Goal: Information Seeking & Learning: Learn about a topic

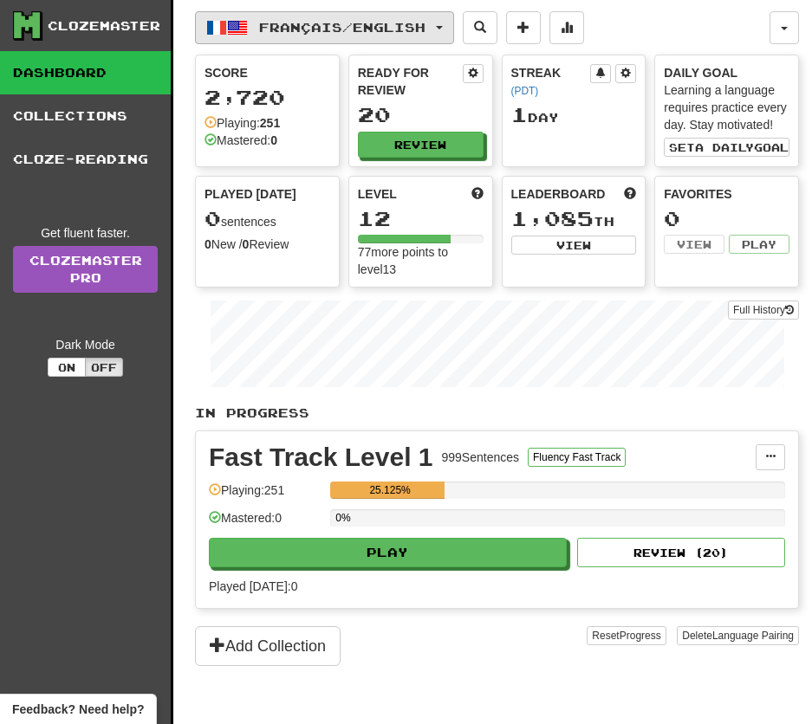
click at [376, 36] on button "Français / English" at bounding box center [324, 27] width 259 height 33
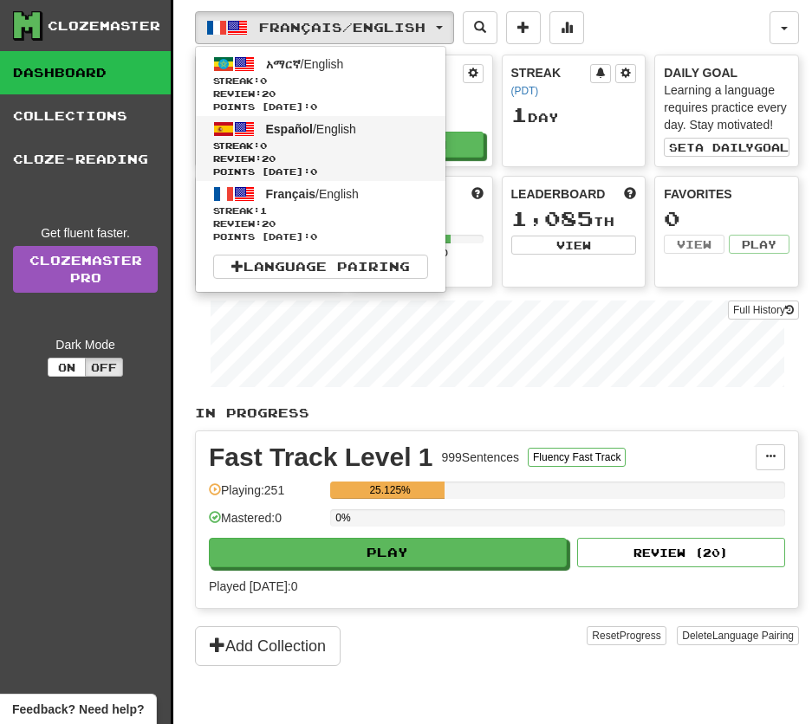
click at [366, 139] on span "Streak: 0" at bounding box center [320, 145] width 215 height 13
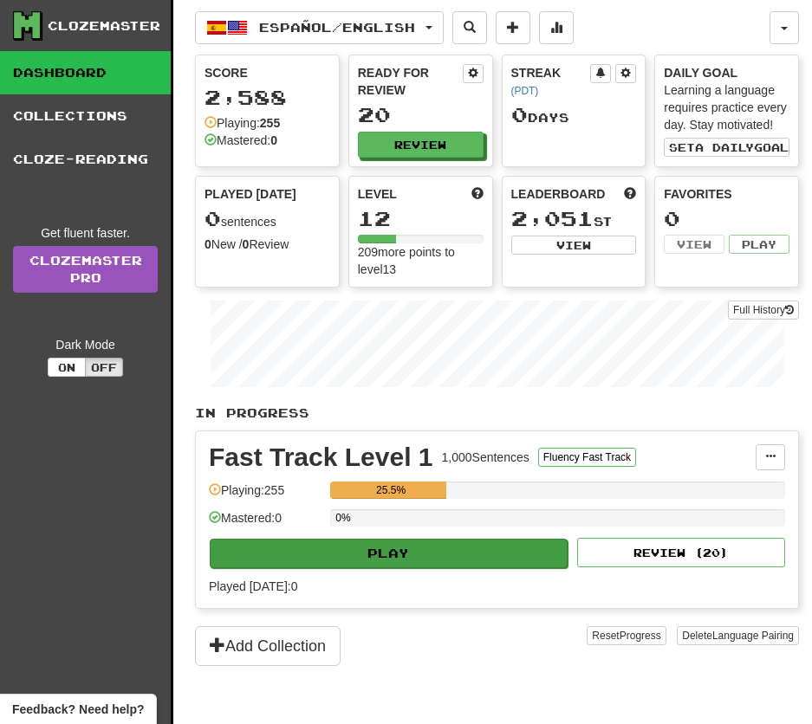
click at [385, 555] on button "Play" at bounding box center [389, 553] width 358 height 29
select select "**"
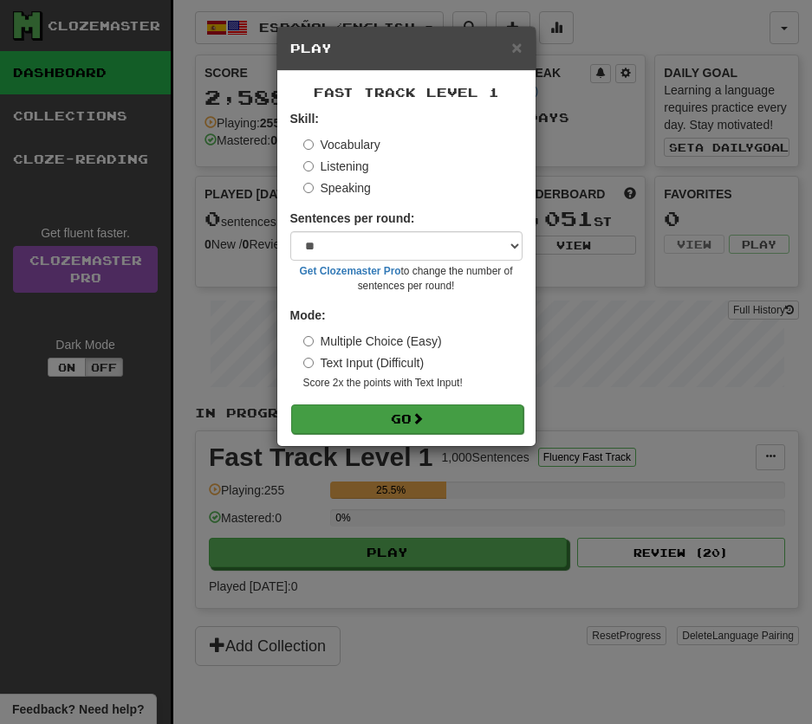
click at [450, 429] on button "Go" at bounding box center [407, 419] width 232 height 29
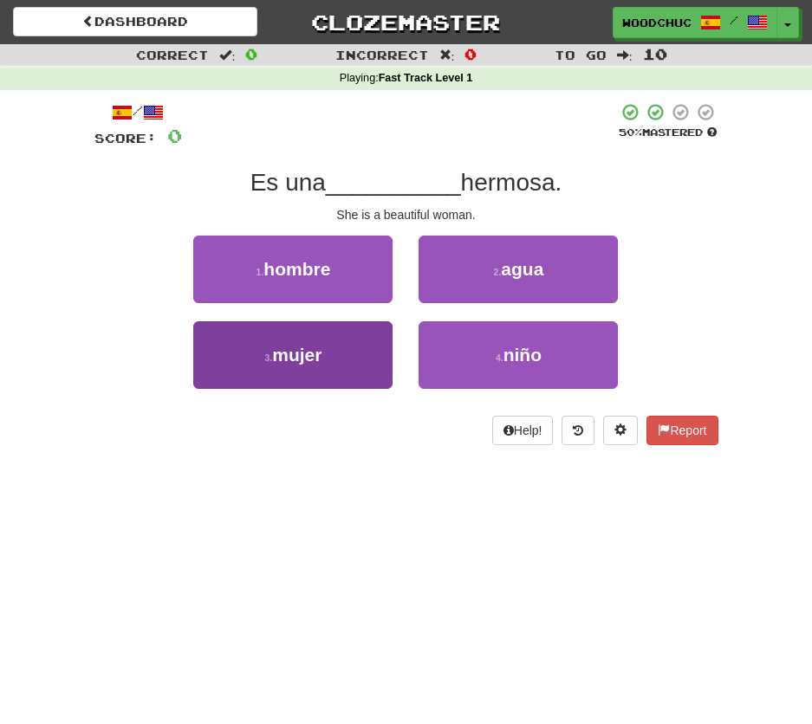
click at [330, 357] on button "3 . mujer" at bounding box center [292, 355] width 199 height 68
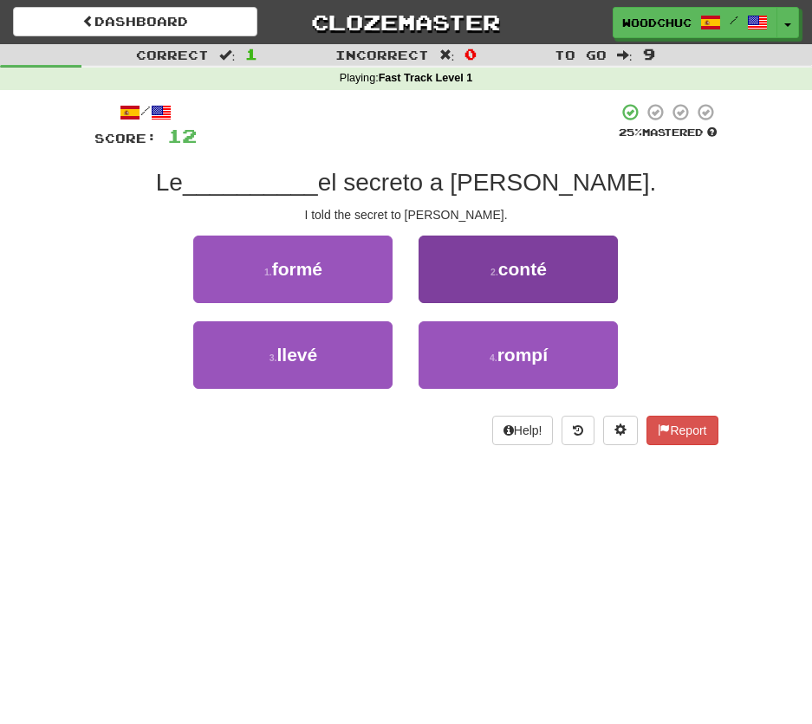
click at [463, 255] on button "2 . conté" at bounding box center [517, 270] width 199 height 68
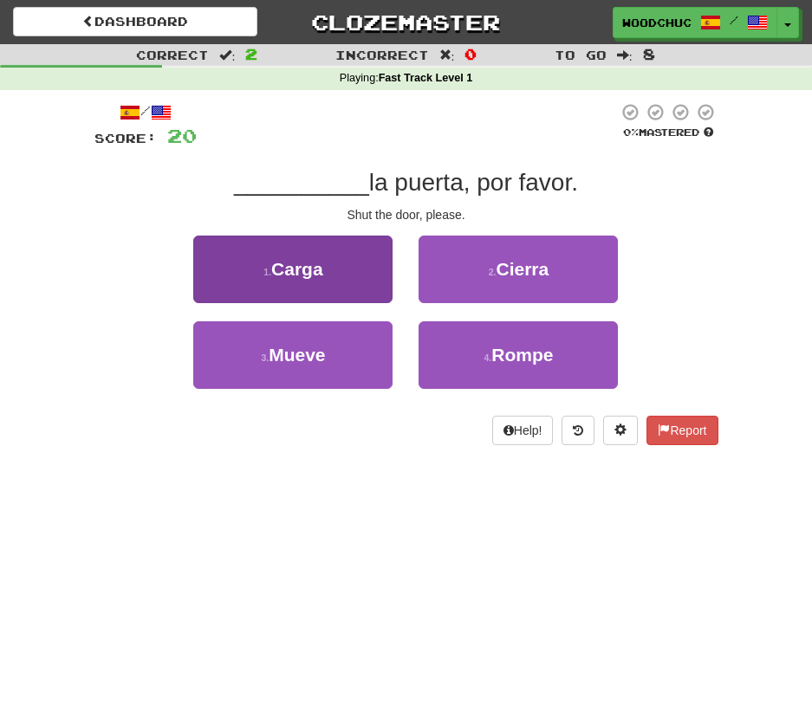
click at [329, 275] on button "1 . Carga" at bounding box center [292, 270] width 199 height 68
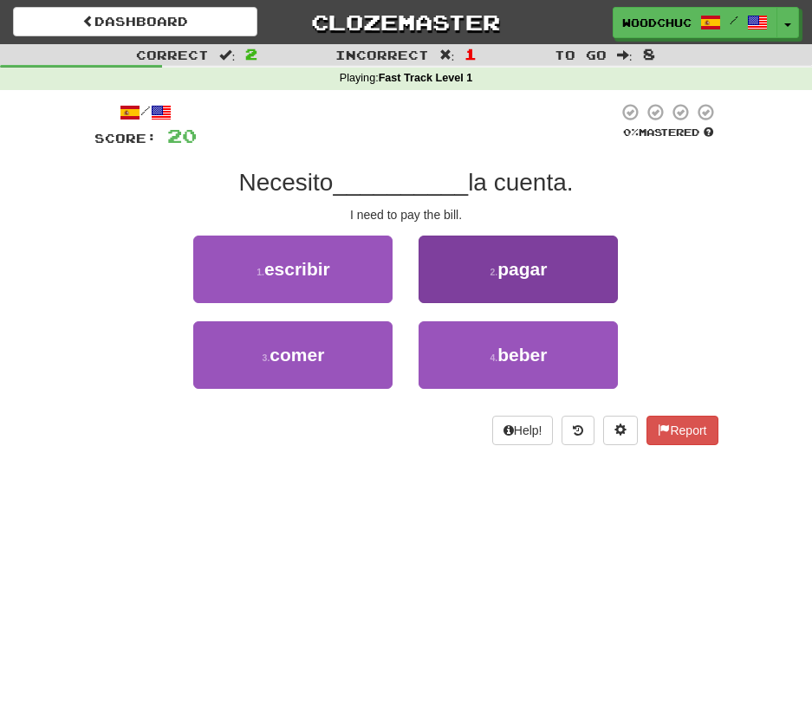
click at [535, 245] on button "2 . pagar" at bounding box center [517, 270] width 199 height 68
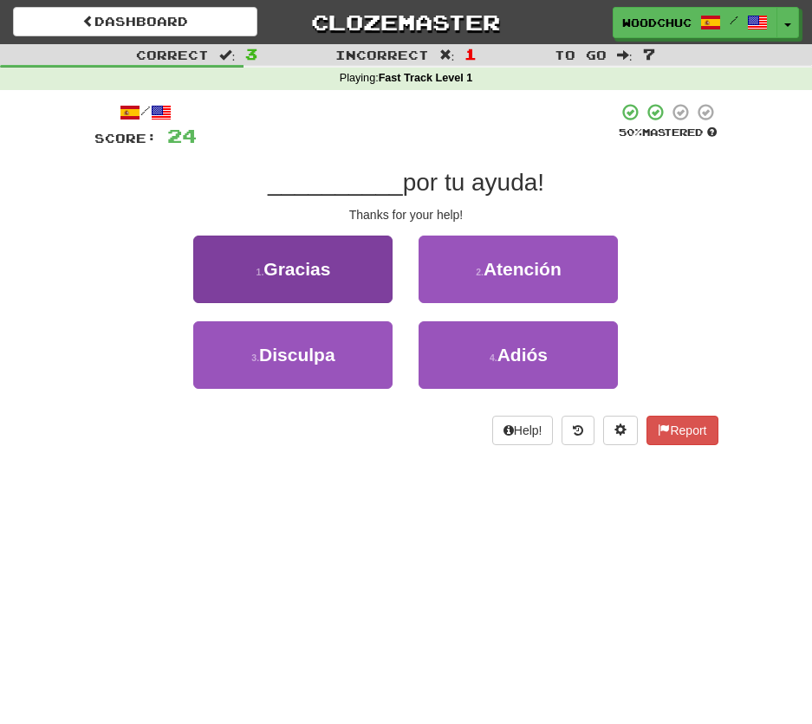
click at [348, 275] on button "1 . Gracias" at bounding box center [292, 270] width 199 height 68
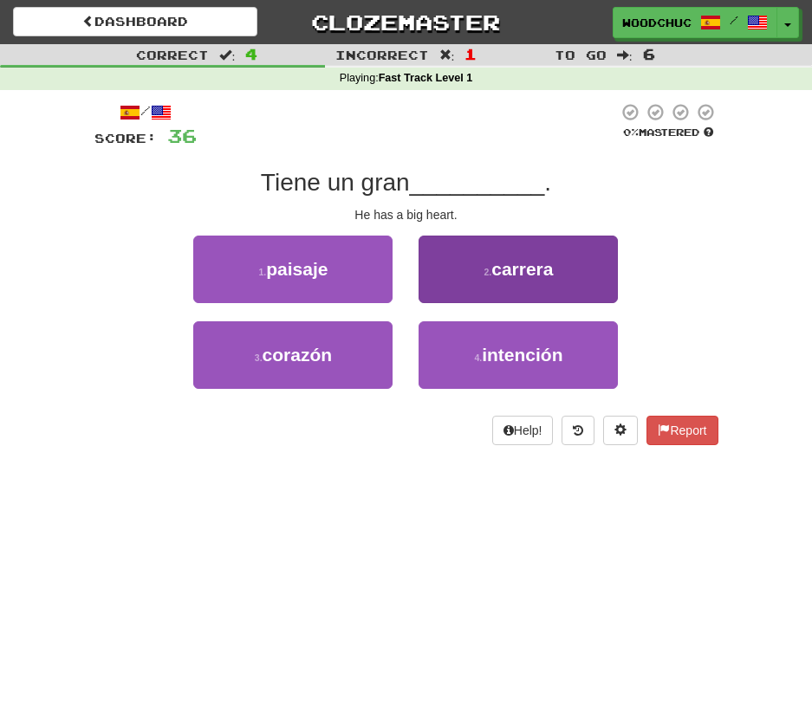
click at [467, 275] on button "2 . carrera" at bounding box center [517, 270] width 199 height 68
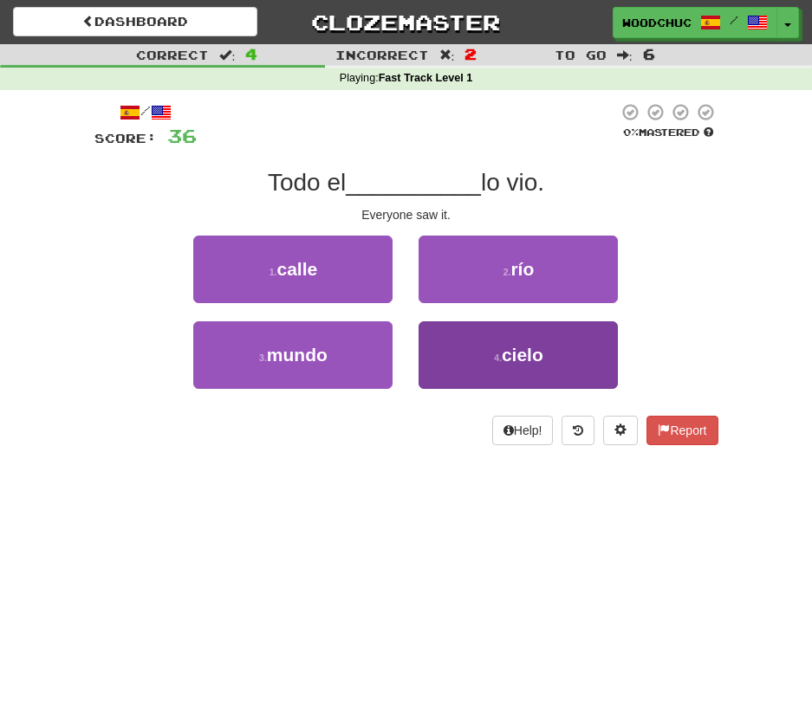
click at [446, 360] on button "4 . cielo" at bounding box center [517, 355] width 199 height 68
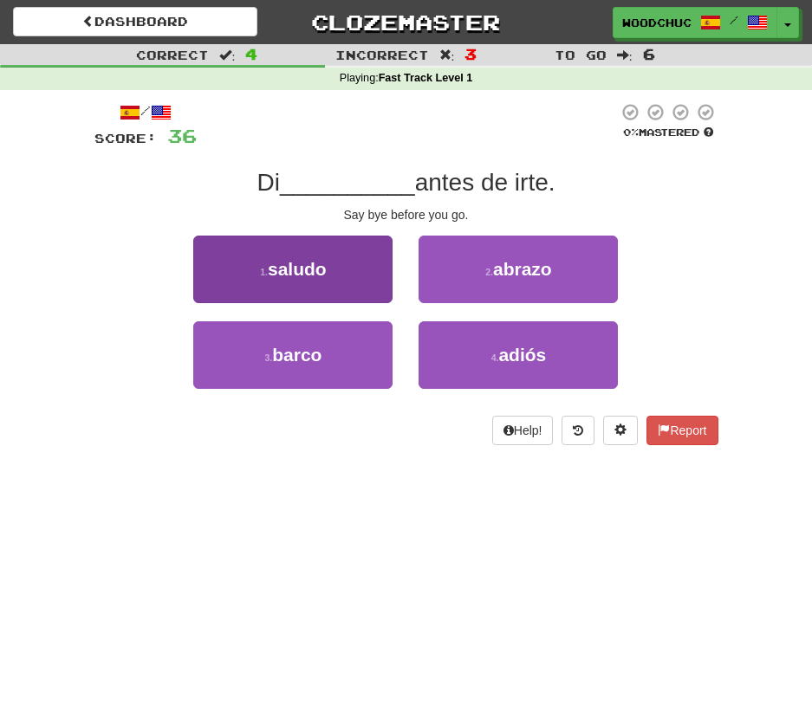
click at [368, 282] on button "1 . saludo" at bounding box center [292, 270] width 199 height 68
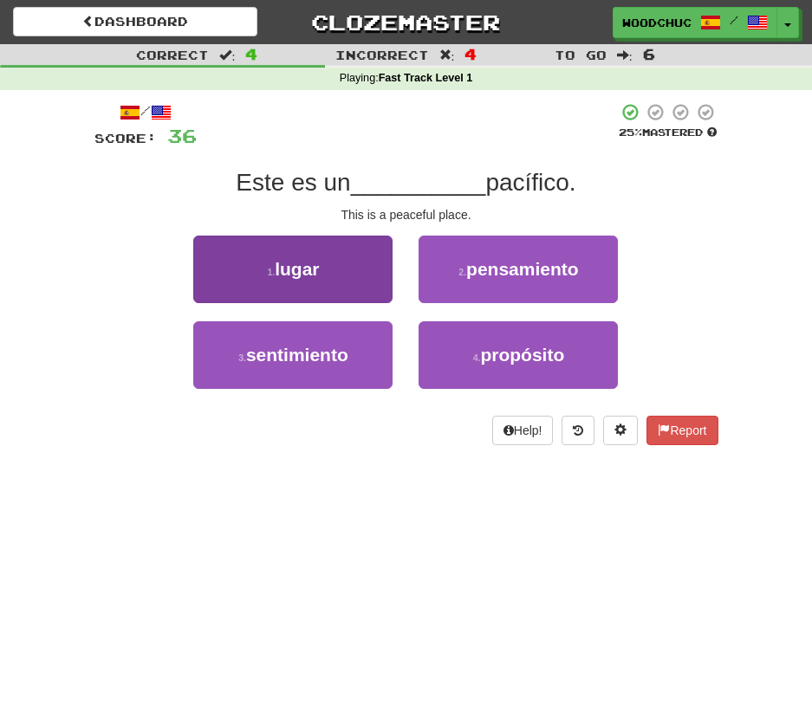
click at [319, 348] on span "sentimiento" at bounding box center [297, 355] width 102 height 20
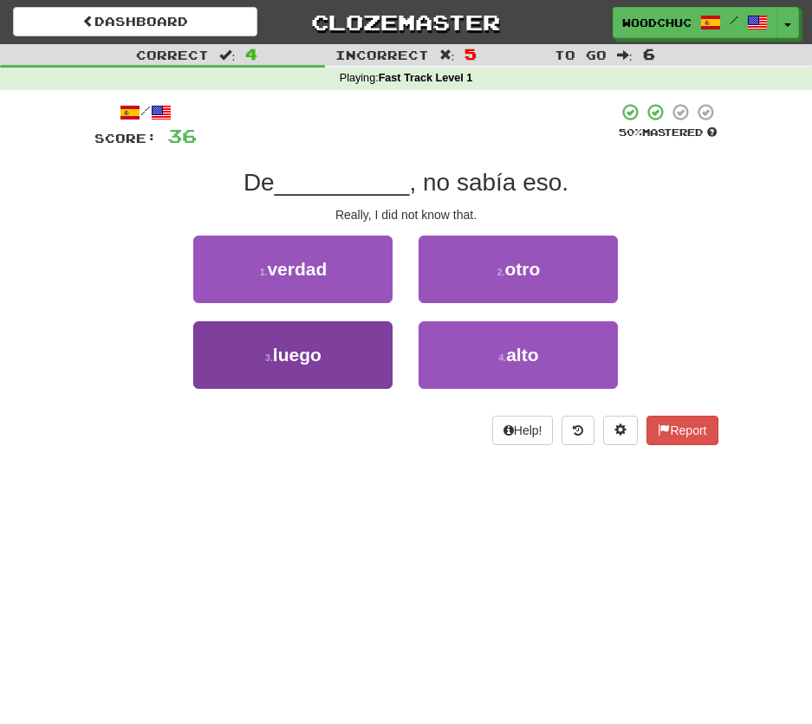
click at [328, 370] on button "3 . luego" at bounding box center [292, 355] width 199 height 68
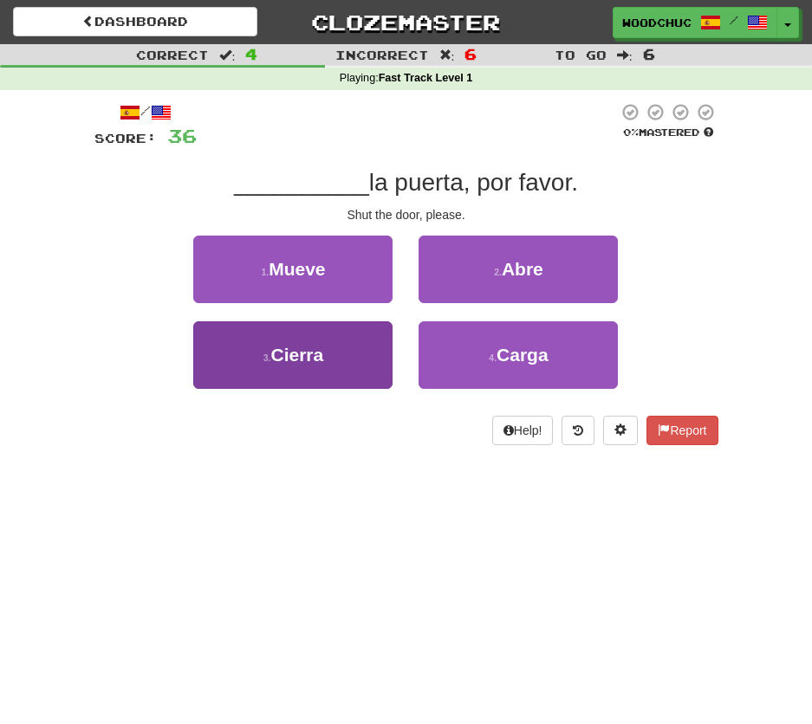
click at [349, 366] on button "3 . Cierra" at bounding box center [292, 355] width 199 height 68
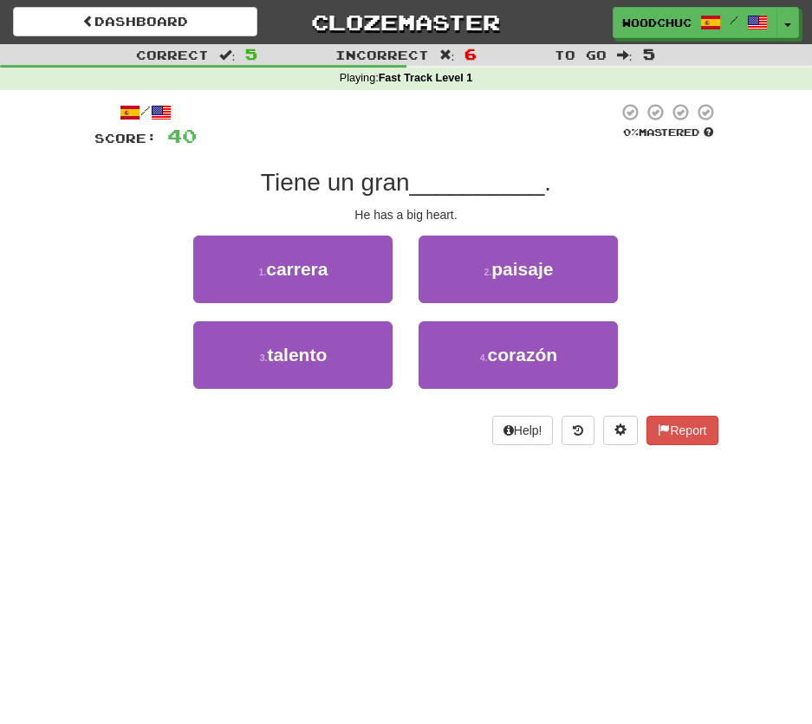
drag, startPoint x: 314, startPoint y: 268, endPoint x: 716, endPoint y: 249, distance: 402.4
click at [726, 256] on div "/ Score: 40 0 % Mastered Tiene un gran __________ . He has a big heart. 1 . car…" at bounding box center [406, 279] width 650 height 379
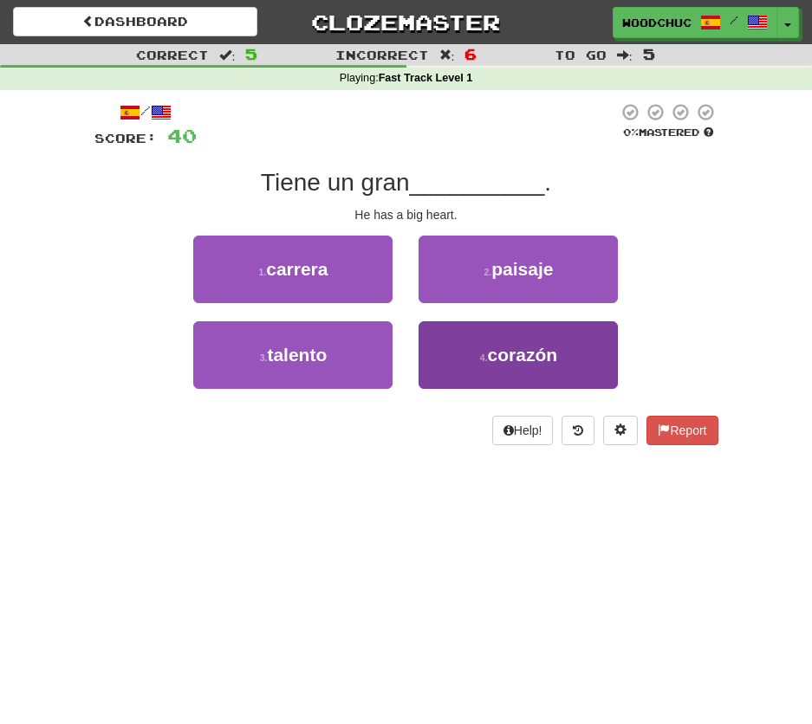
click at [563, 338] on button "4 . corazón" at bounding box center [517, 355] width 199 height 68
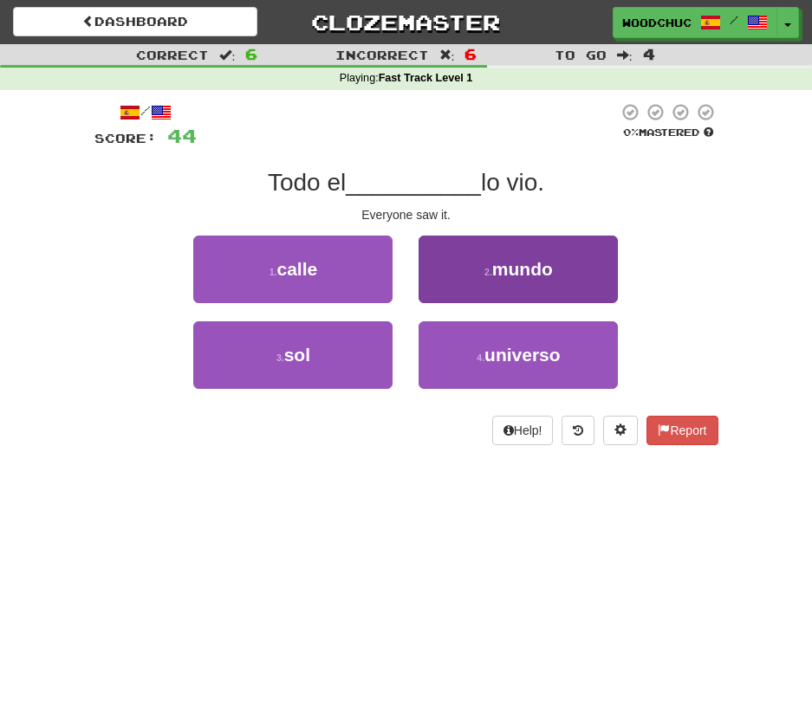
click at [512, 276] on span "mundo" at bounding box center [522, 269] width 61 height 20
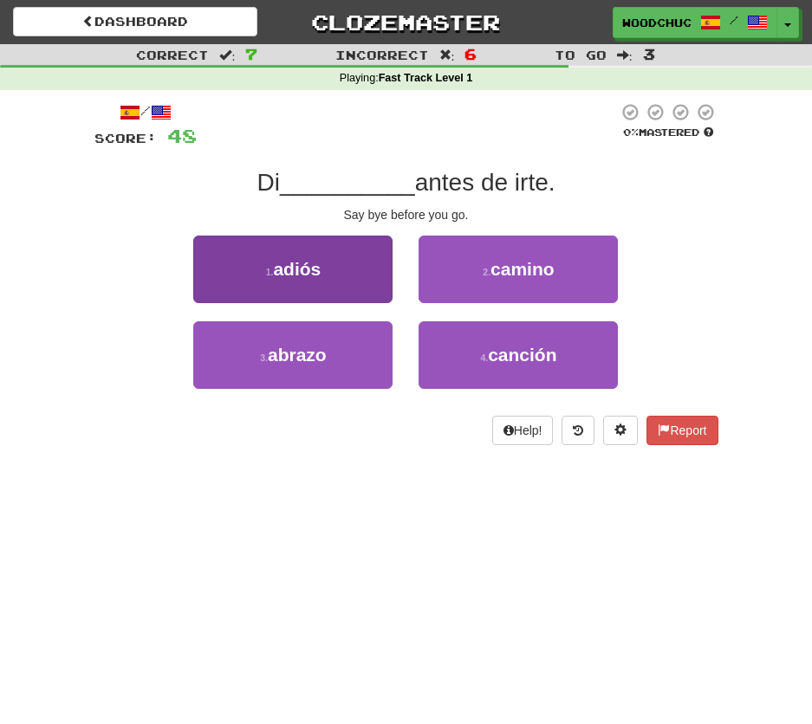
click at [360, 265] on button "1 . adiós" at bounding box center [292, 270] width 199 height 68
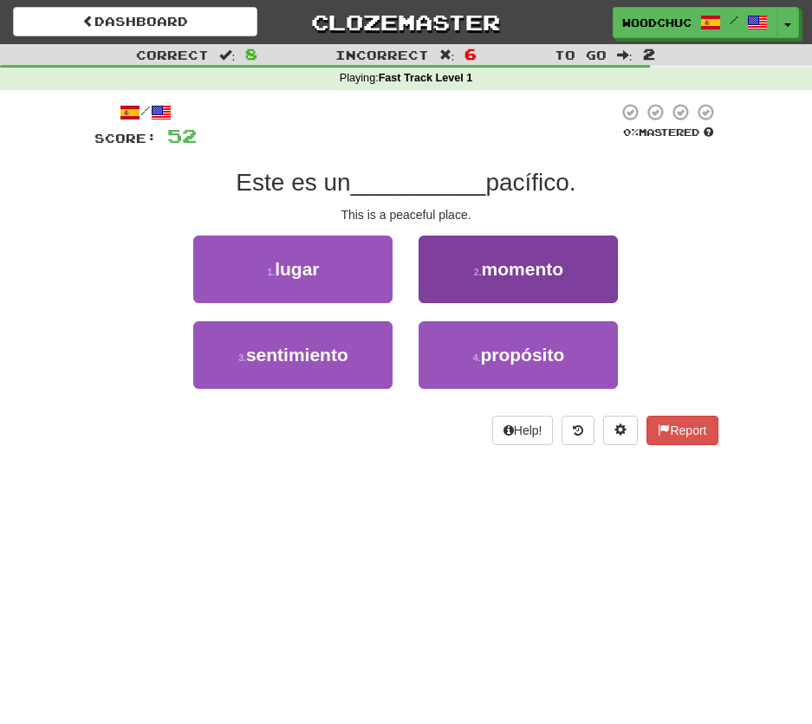
click at [528, 295] on button "2 . momento" at bounding box center [517, 270] width 199 height 68
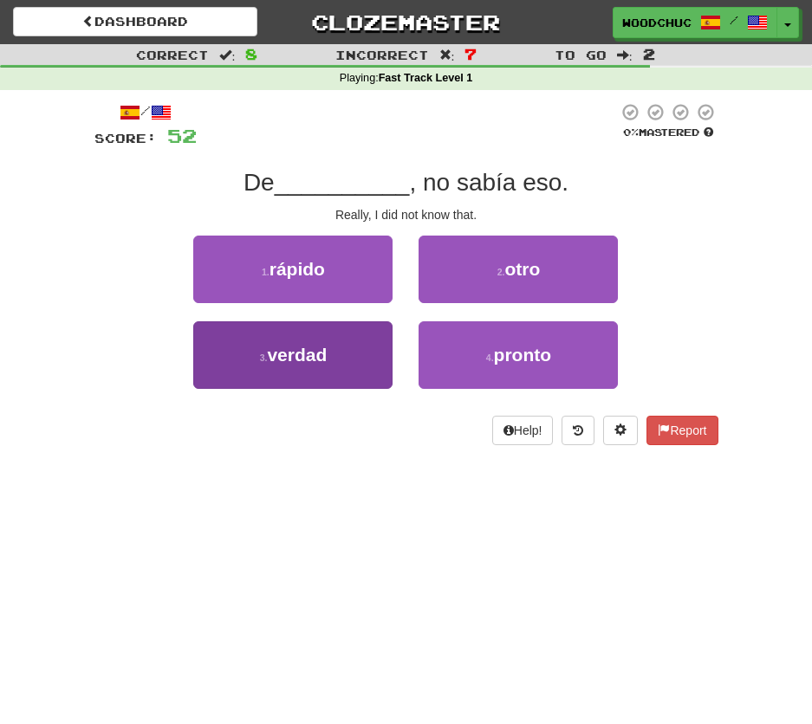
click at [342, 343] on button "3 . verdad" at bounding box center [292, 355] width 199 height 68
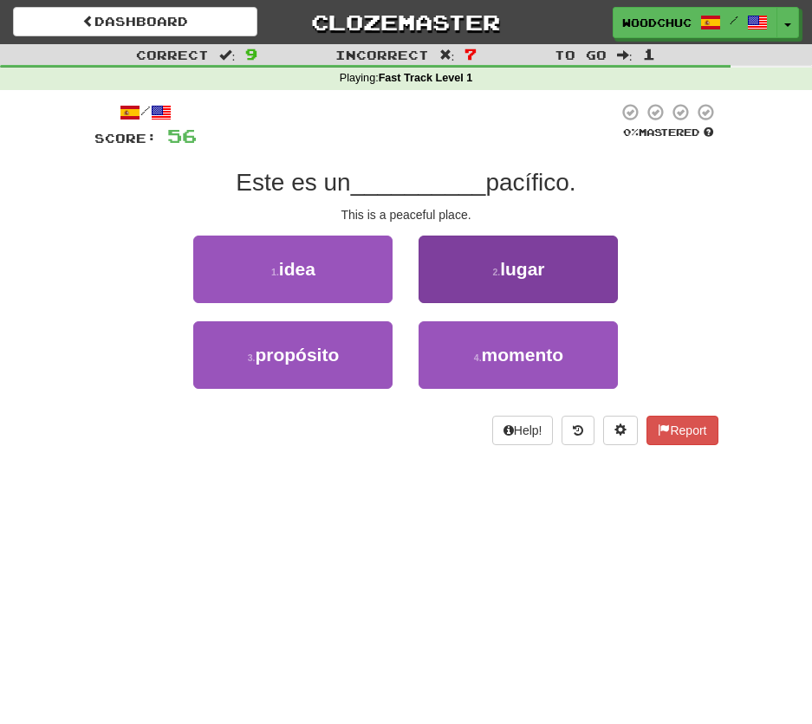
click at [483, 264] on button "2 . lugar" at bounding box center [517, 270] width 199 height 68
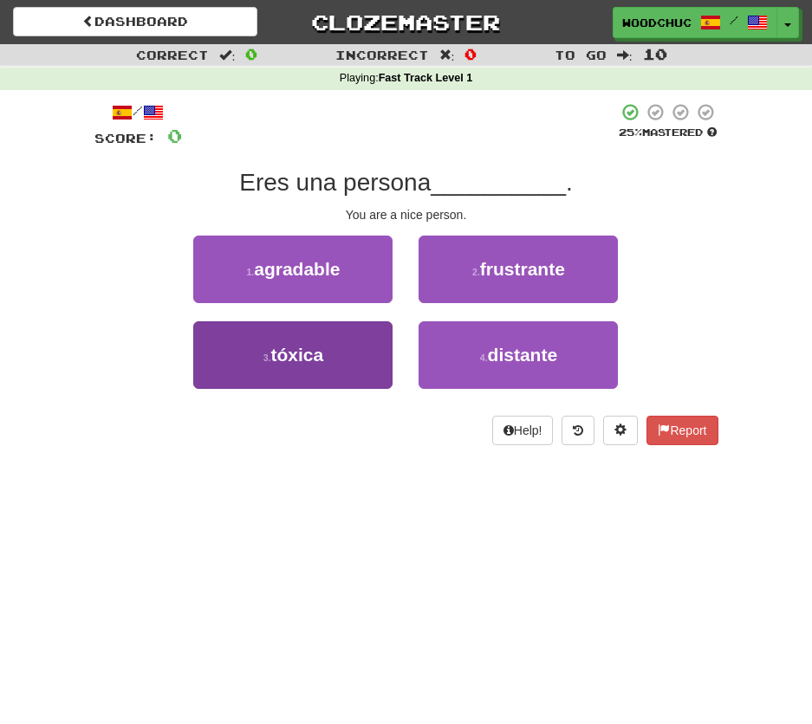
click at [313, 346] on span "tóxica" at bounding box center [297, 355] width 53 height 20
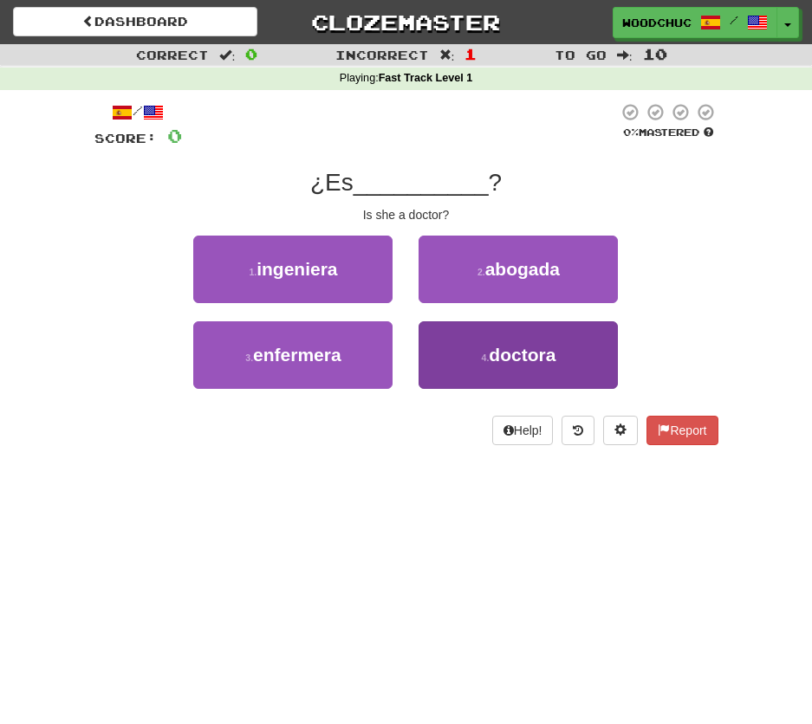
click at [470, 368] on button "4 . doctora" at bounding box center [517, 355] width 199 height 68
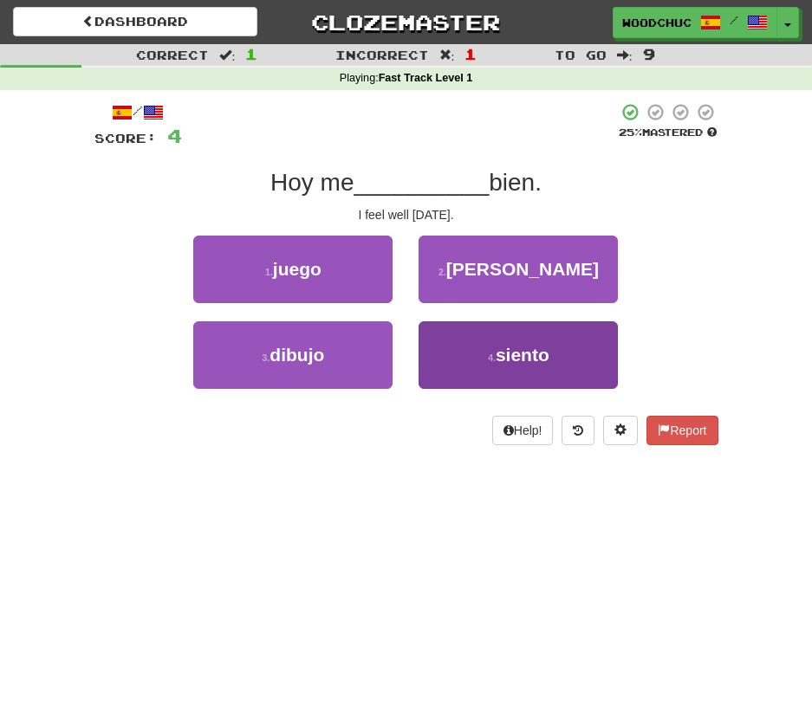
click at [488, 348] on button "4 . siento" at bounding box center [517, 355] width 199 height 68
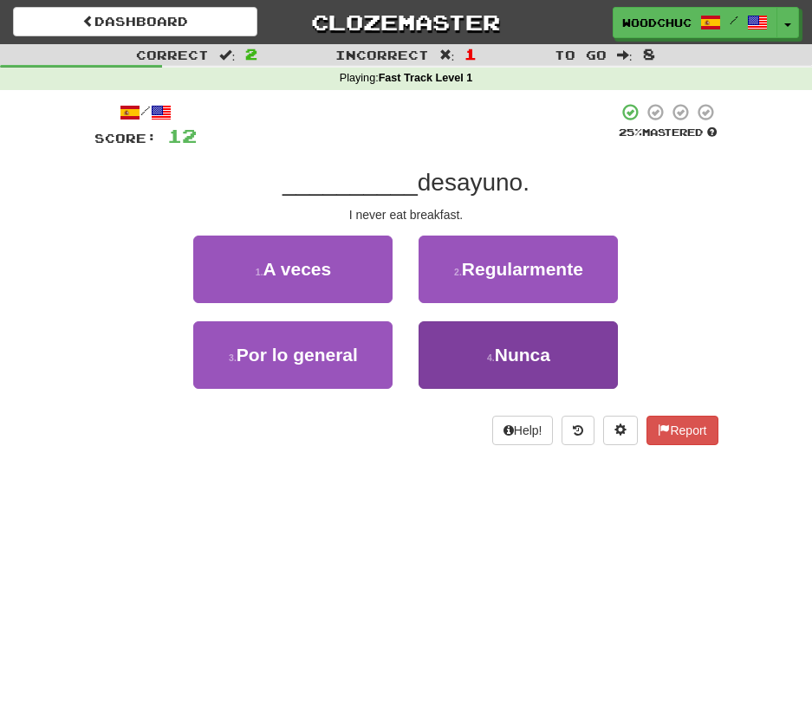
click at [516, 372] on button "4 . Nunca" at bounding box center [517, 355] width 199 height 68
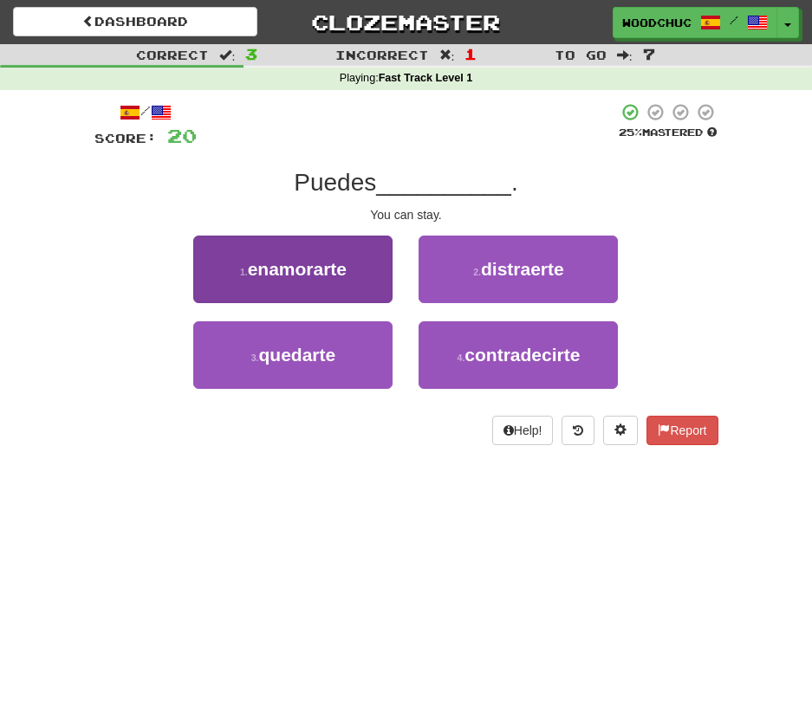
click at [366, 260] on button "1 . enamorarte" at bounding box center [292, 270] width 199 height 68
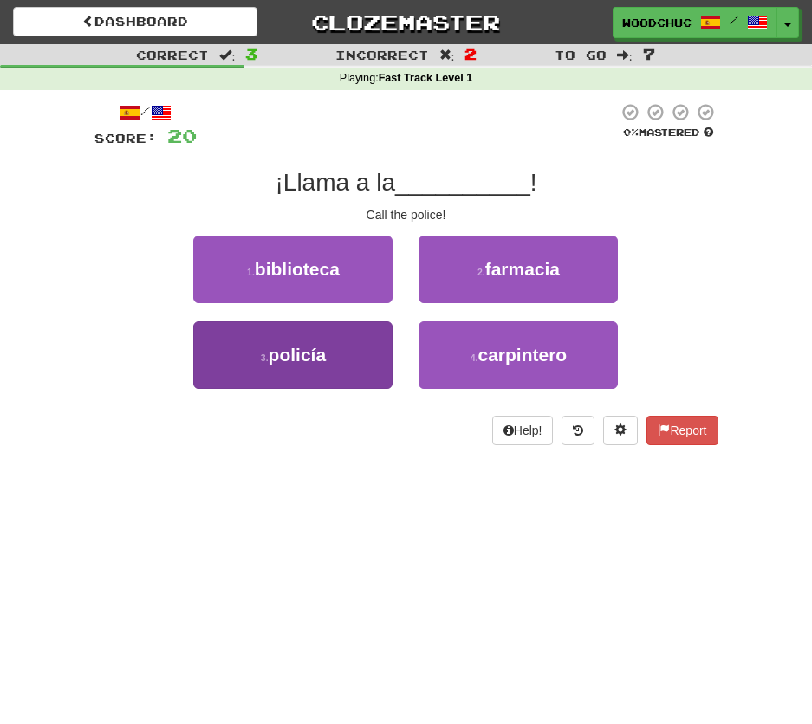
click at [341, 358] on button "3 . policía" at bounding box center [292, 355] width 199 height 68
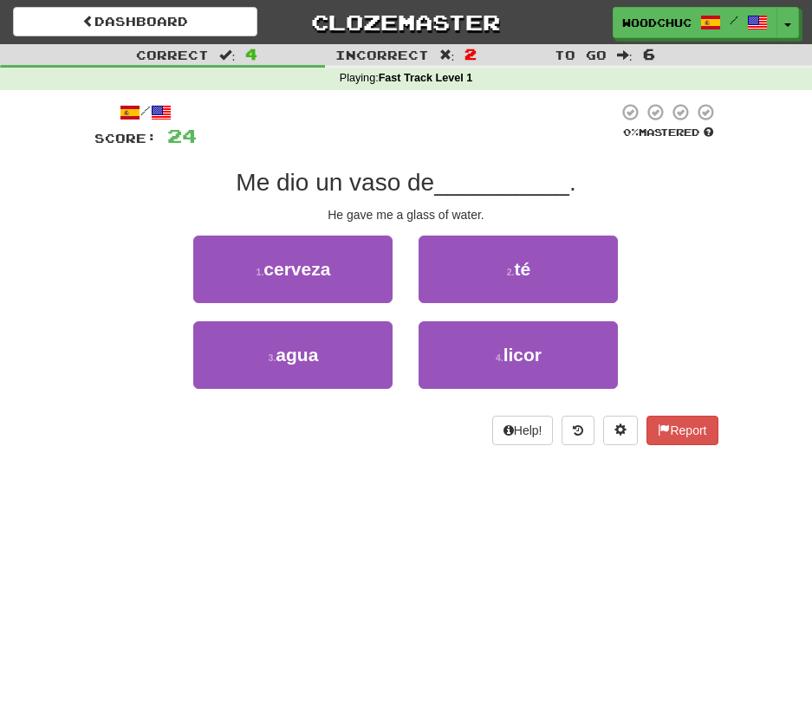
click at [341, 358] on button "3 . agua" at bounding box center [292, 355] width 199 height 68
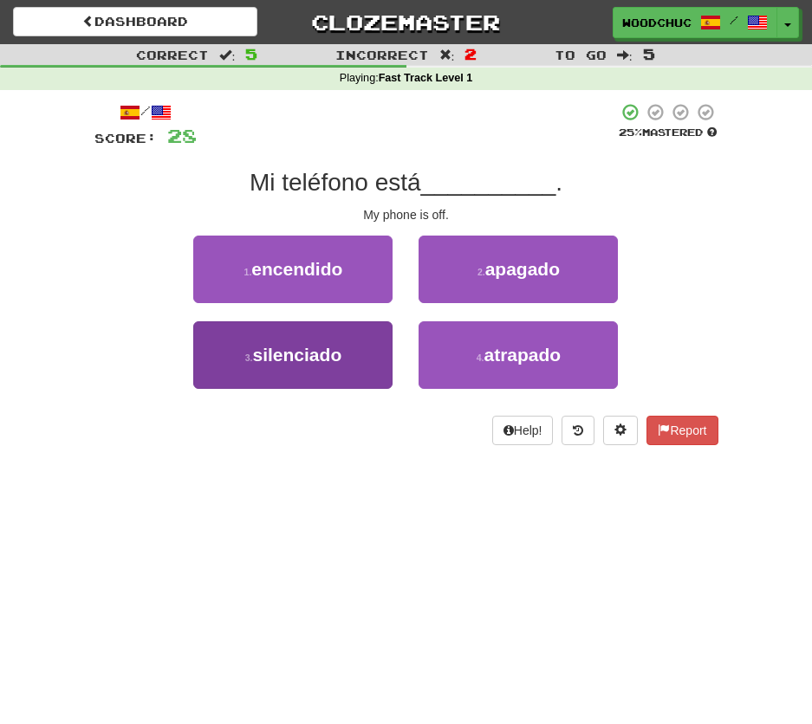
click at [282, 356] on span "silenciado" at bounding box center [297, 355] width 89 height 20
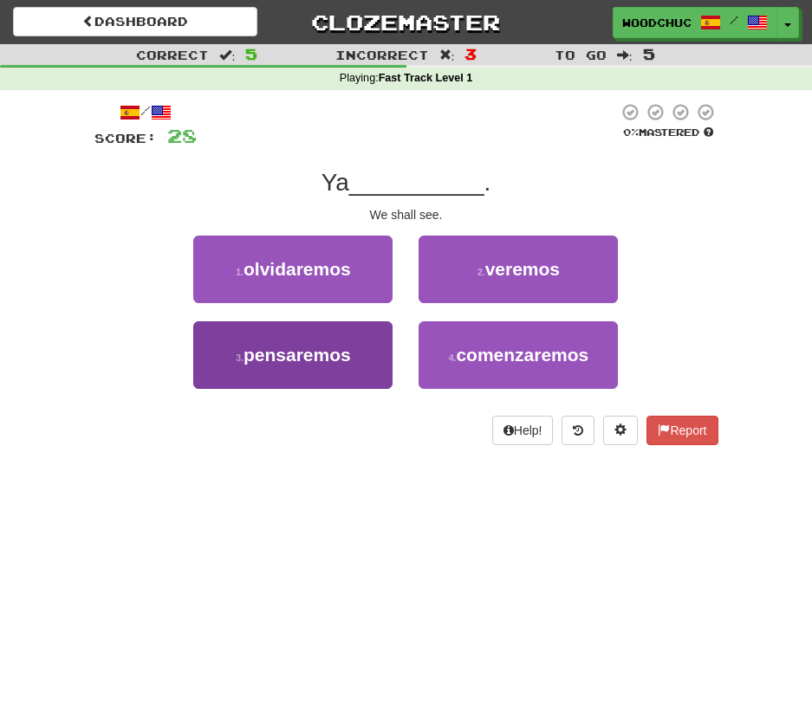
click at [372, 360] on button "3 . pensaremos" at bounding box center [292, 355] width 199 height 68
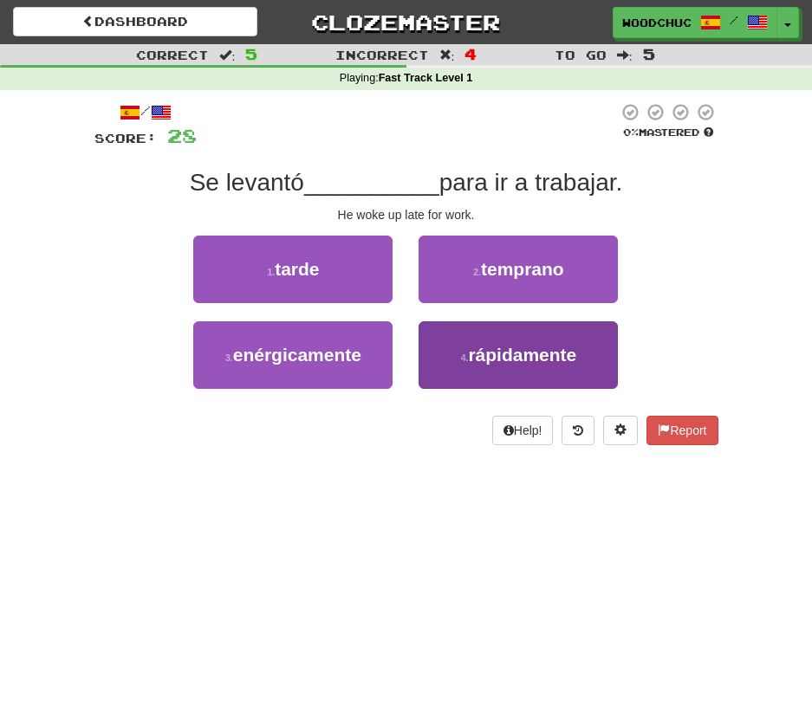
click at [440, 360] on button "4 . rápidamente" at bounding box center [517, 355] width 199 height 68
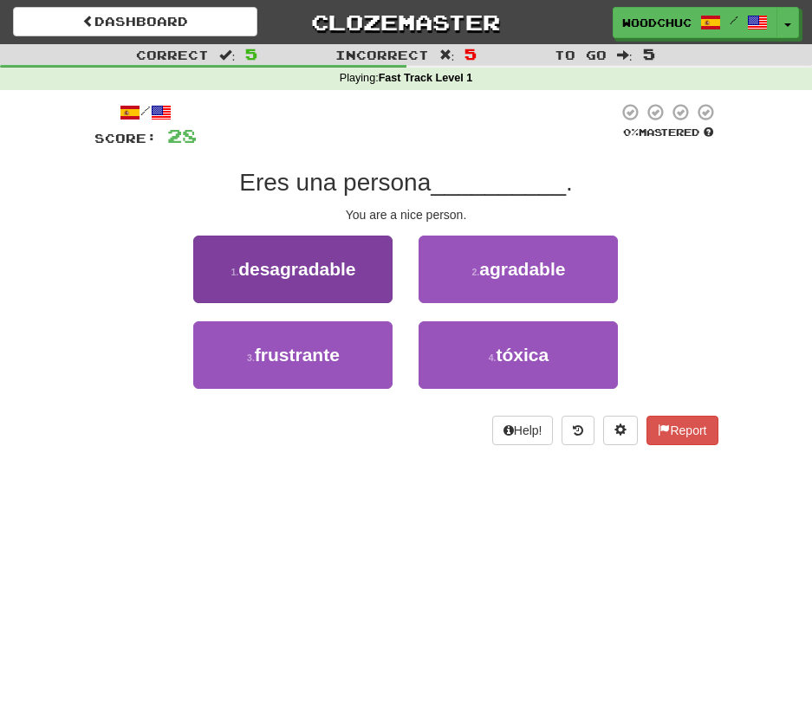
click at [329, 259] on span "desagradable" at bounding box center [296, 269] width 117 height 20
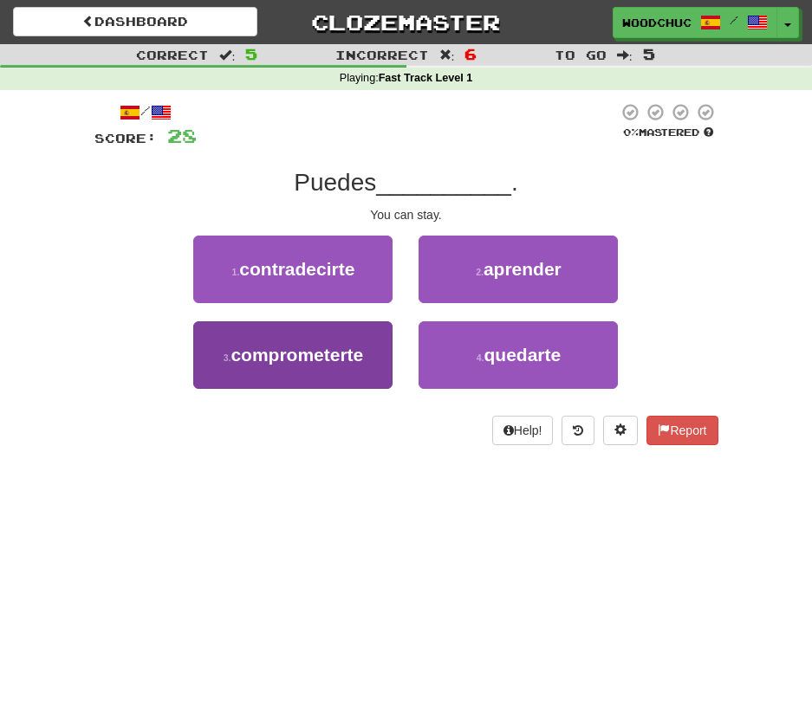
click at [322, 349] on span "comprometerte" at bounding box center [296, 355] width 133 height 20
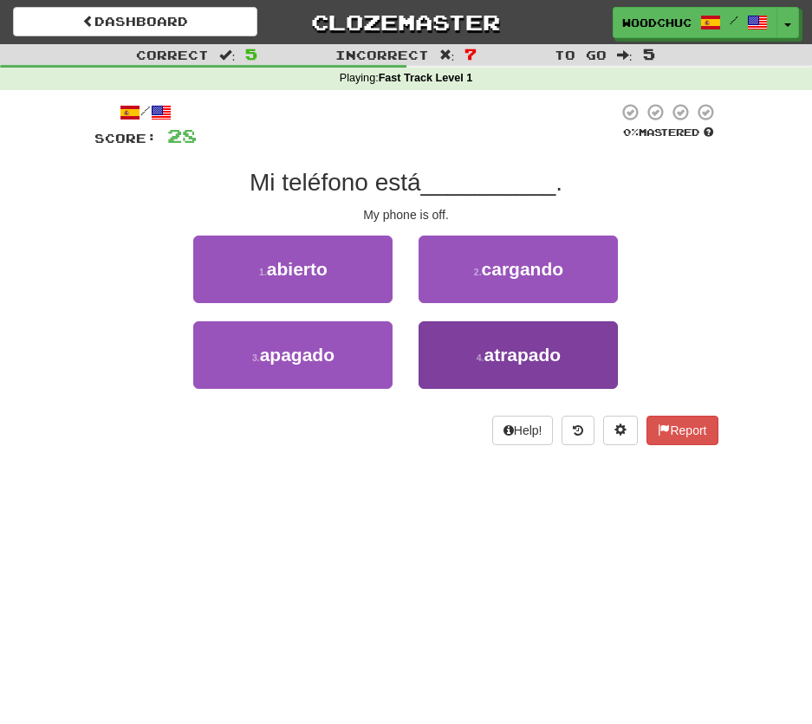
click at [554, 385] on button "4 . atrapado" at bounding box center [517, 355] width 199 height 68
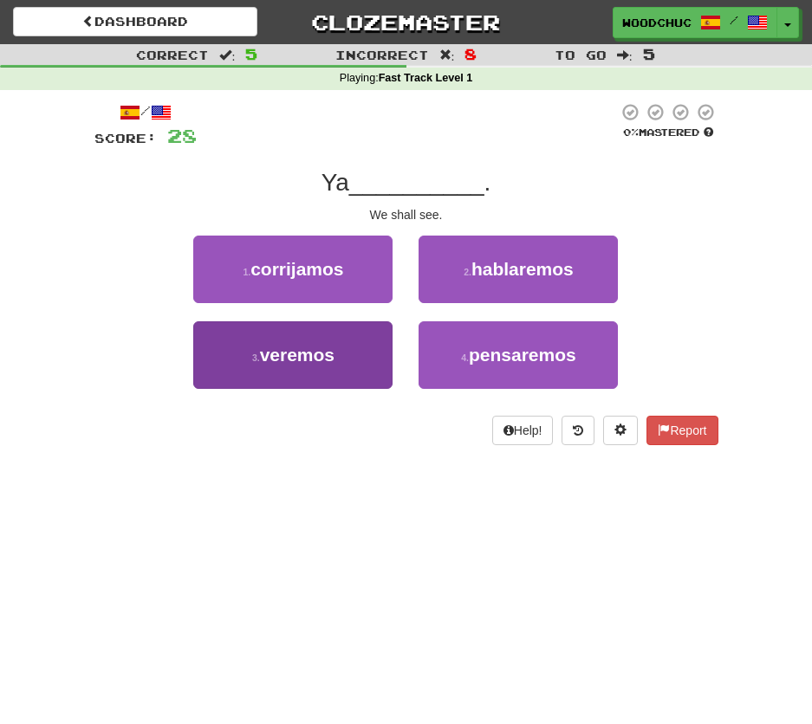
click at [359, 350] on button "3 . veremos" at bounding box center [292, 355] width 199 height 68
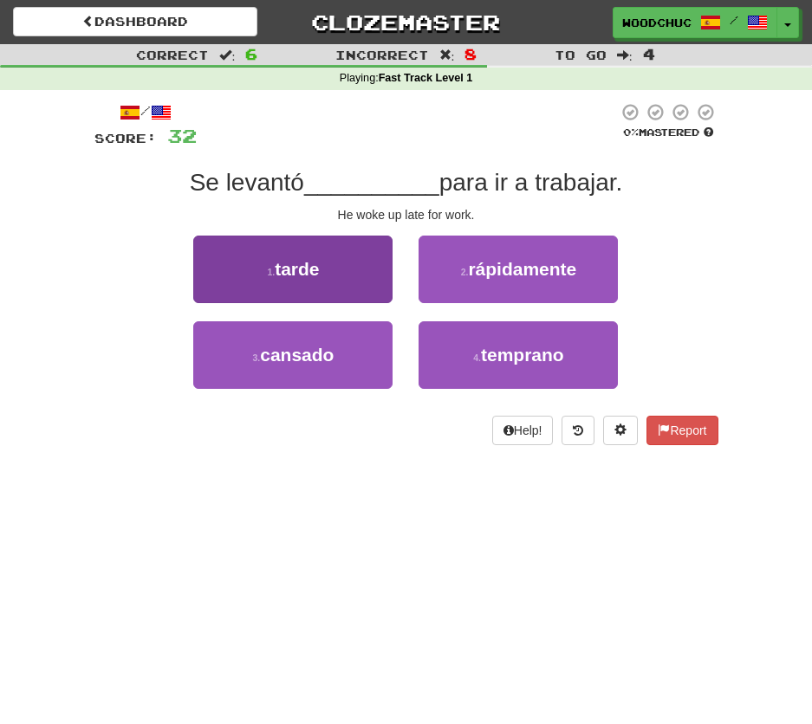
click at [329, 274] on button "1 . tarde" at bounding box center [292, 270] width 199 height 68
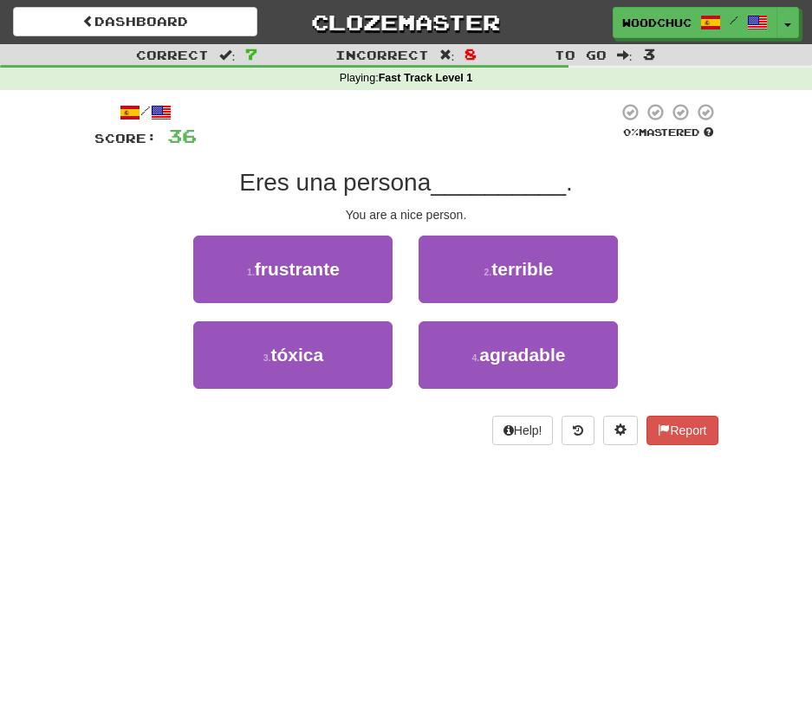
click at [416, 340] on div "4 . agradable" at bounding box center [517, 364] width 225 height 86
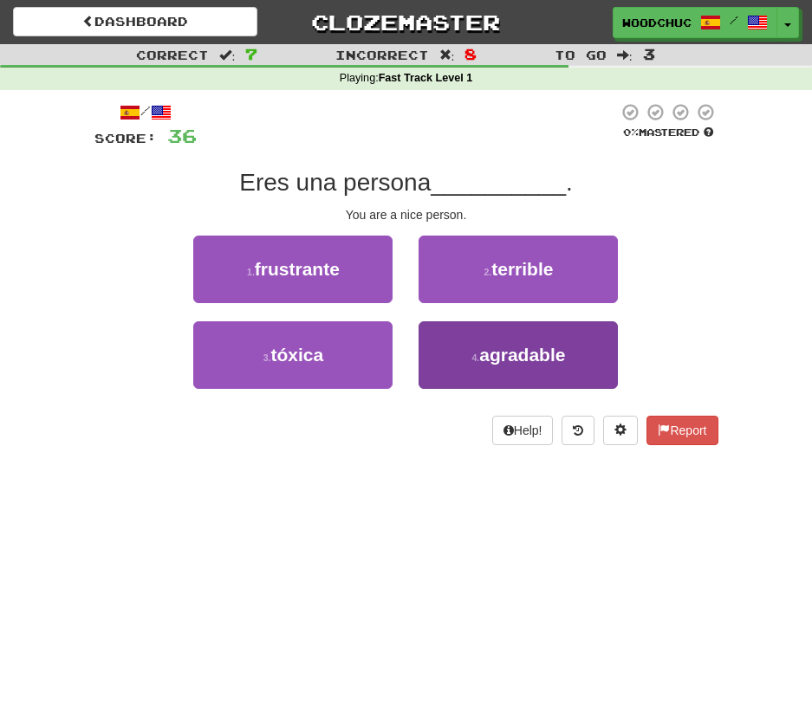
click at [437, 340] on button "4 . agradable" at bounding box center [517, 355] width 199 height 68
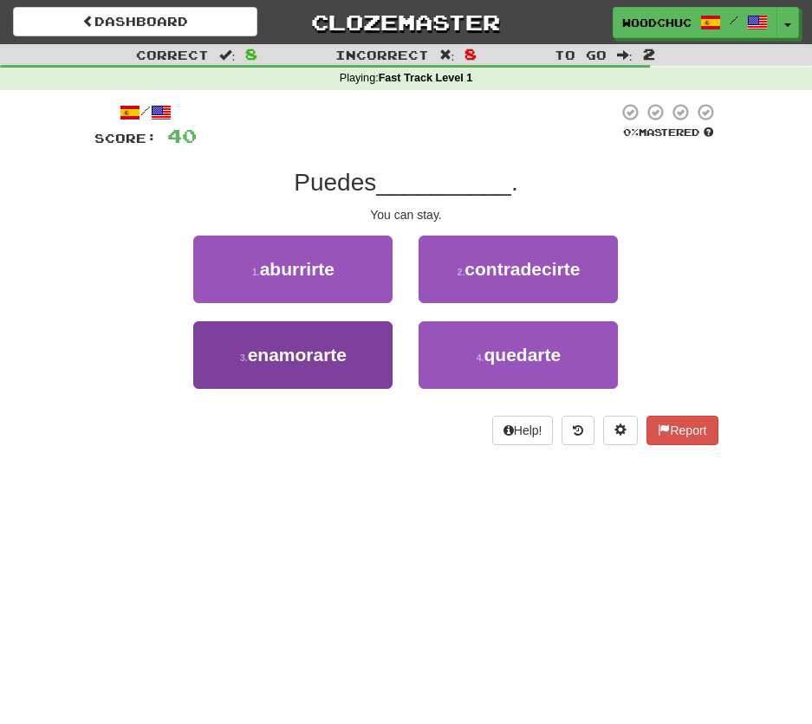
click at [306, 331] on button "3 . enamorarte" at bounding box center [292, 355] width 199 height 68
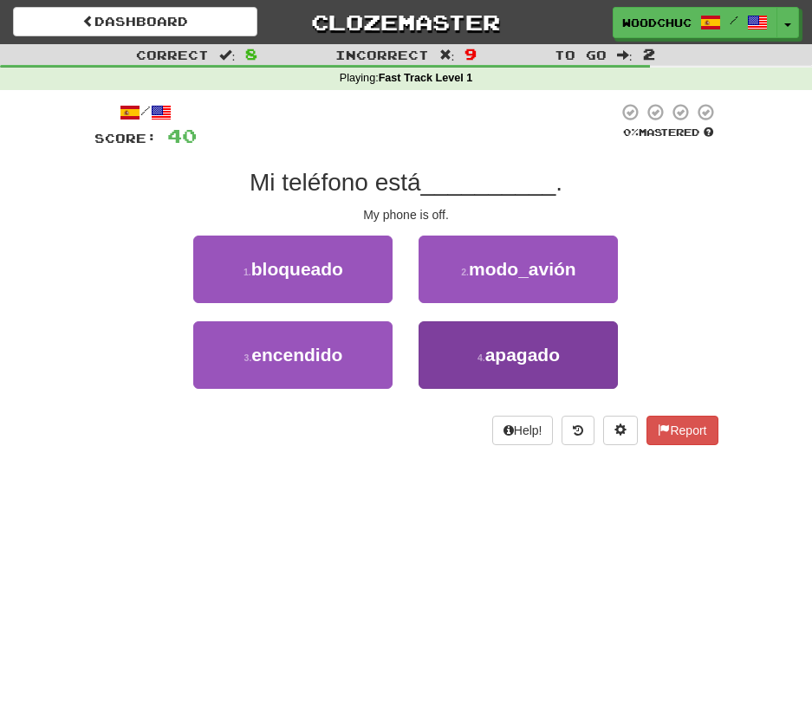
click at [490, 375] on button "4 . apagado" at bounding box center [517, 355] width 199 height 68
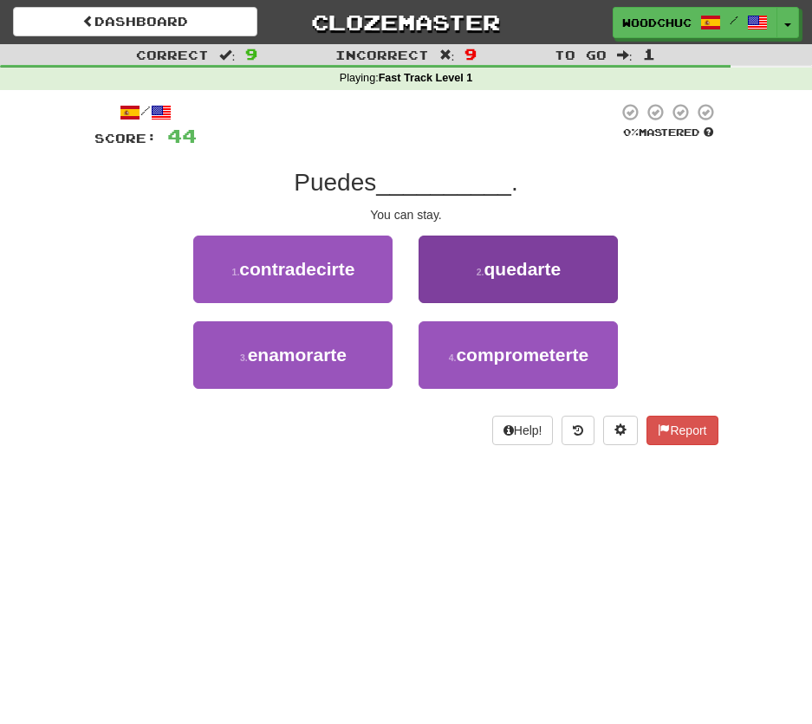
click at [532, 275] on span "quedarte" at bounding box center [522, 269] width 77 height 20
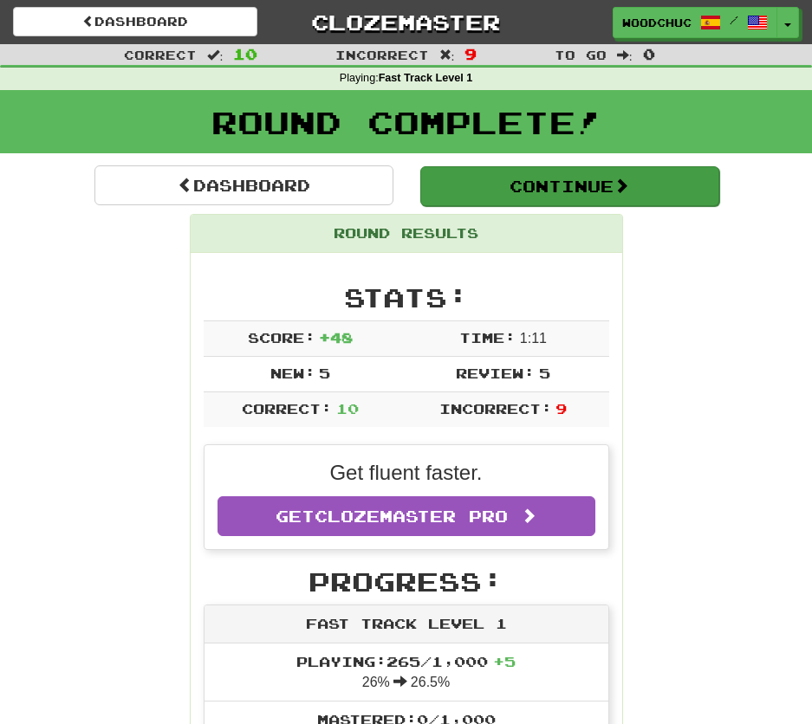
click at [697, 198] on button "Continue" at bounding box center [569, 186] width 299 height 40
